Goal: Obtain resource: Obtain resource

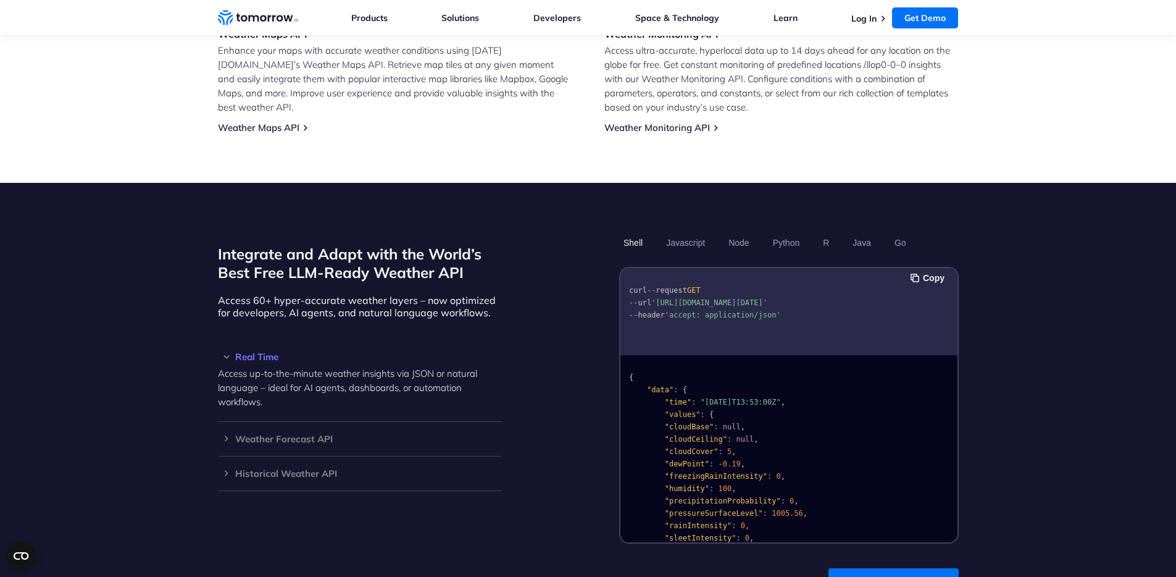
scroll to position [394, 0]
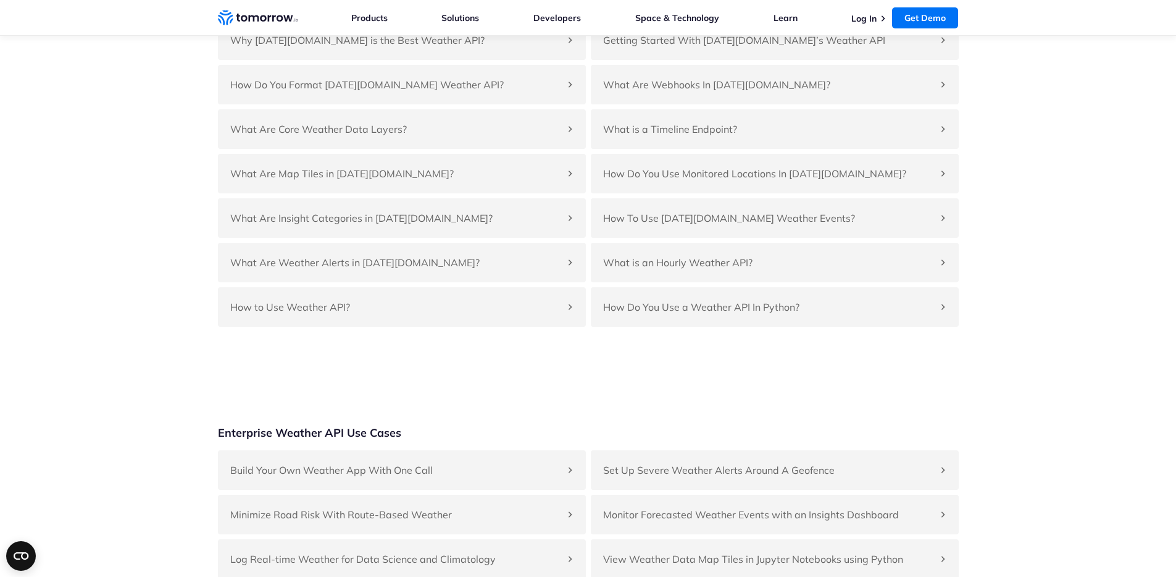
scroll to position [4957, 0]
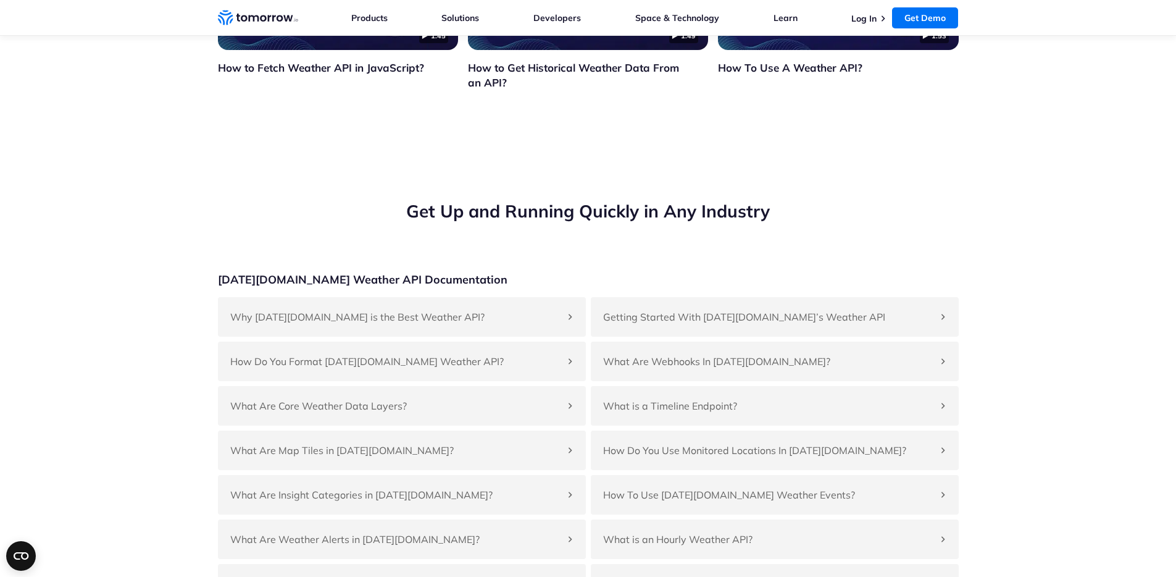
scroll to position [5108, 0]
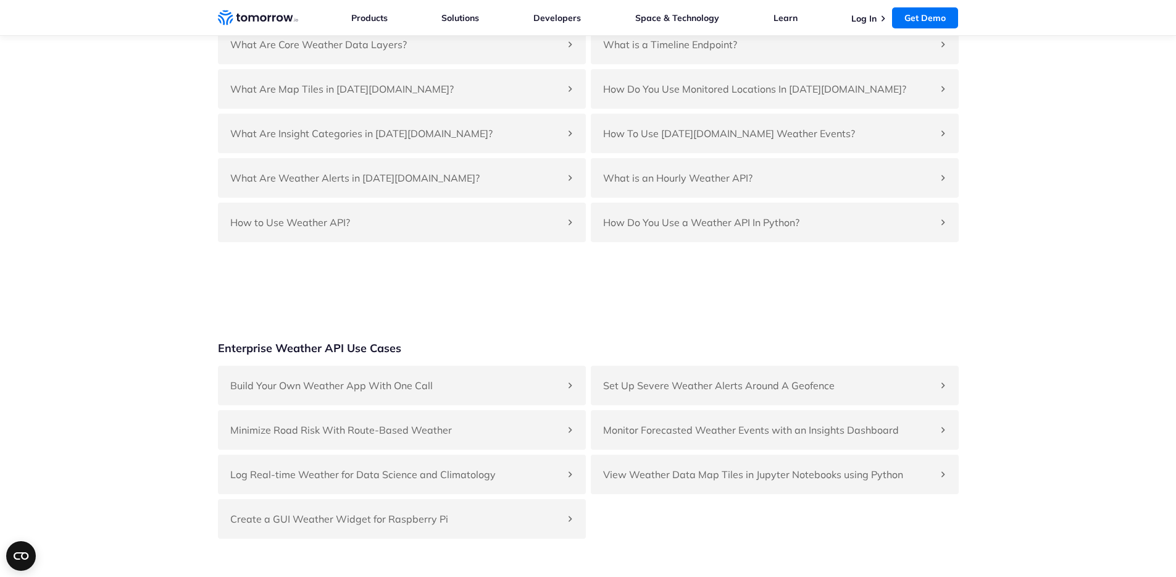
scroll to position [5007, 0]
